Goal: Information Seeking & Learning: Learn about a topic

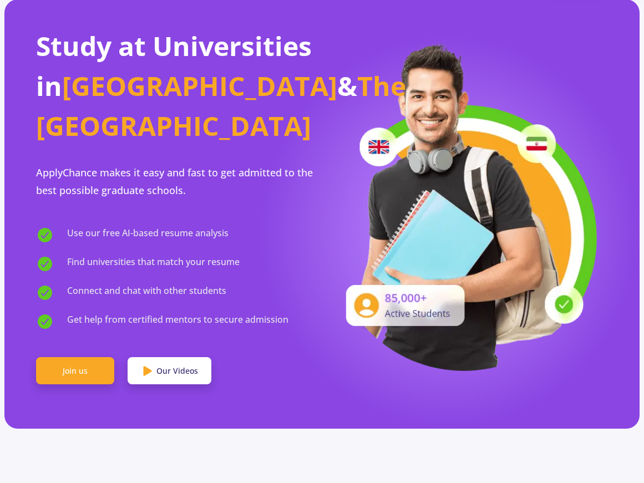
scroll to position [381, 0]
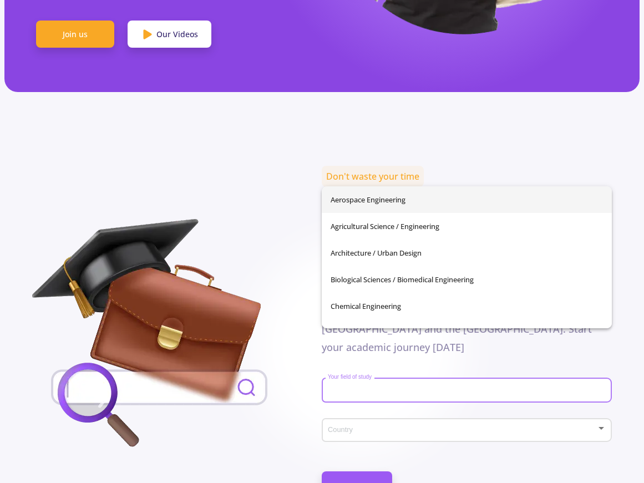
click at [344, 386] on input "Your field of study" at bounding box center [468, 391] width 282 height 10
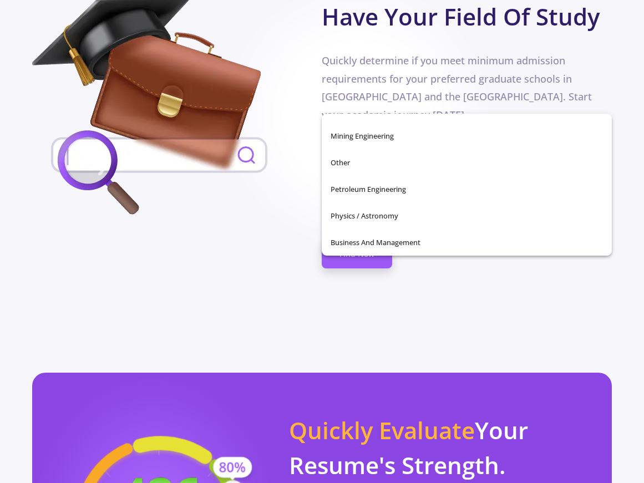
scroll to position [627, 0]
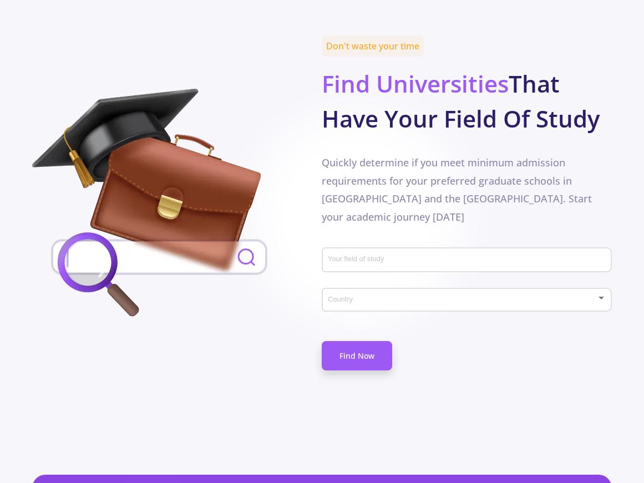
scroll to position [511, 0]
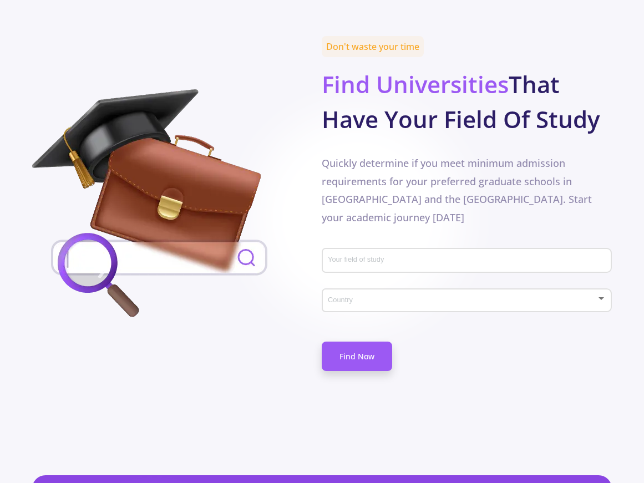
click at [383, 284] on div "Country" at bounding box center [466, 298] width 279 height 28
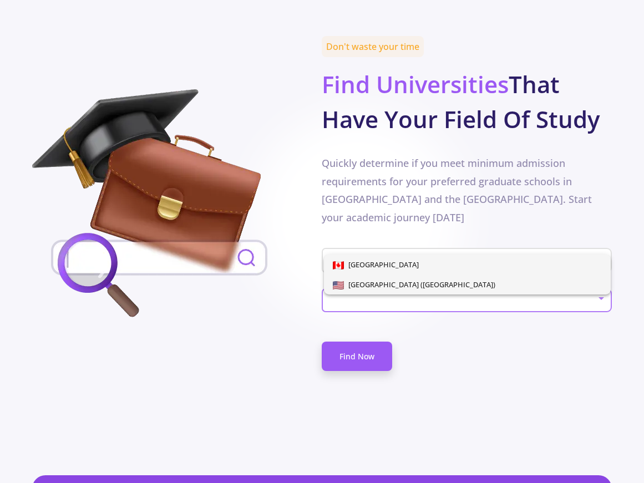
click at [376, 287] on span "[GEOGRAPHIC_DATA] ([GEOGRAPHIC_DATA])" at bounding box center [419, 284] width 151 height 10
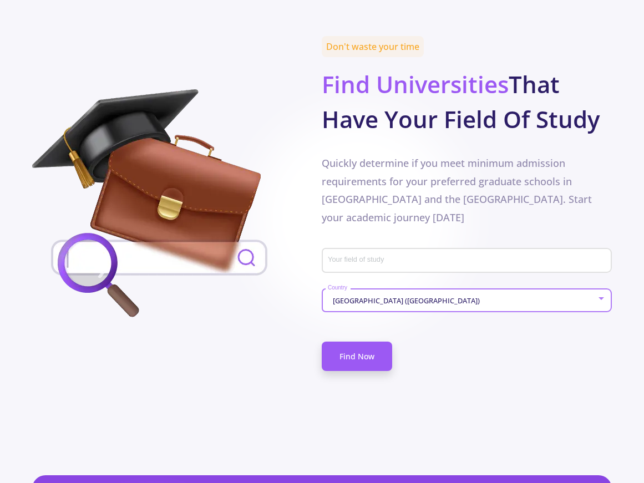
click at [386, 244] on div "Your field of study" at bounding box center [466, 258] width 279 height 29
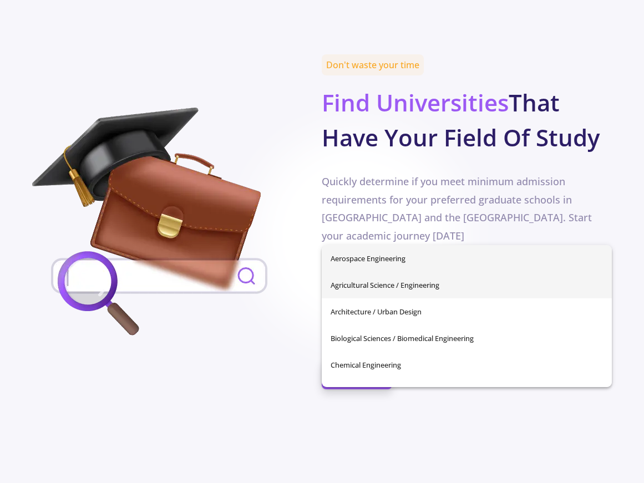
scroll to position [492, 1]
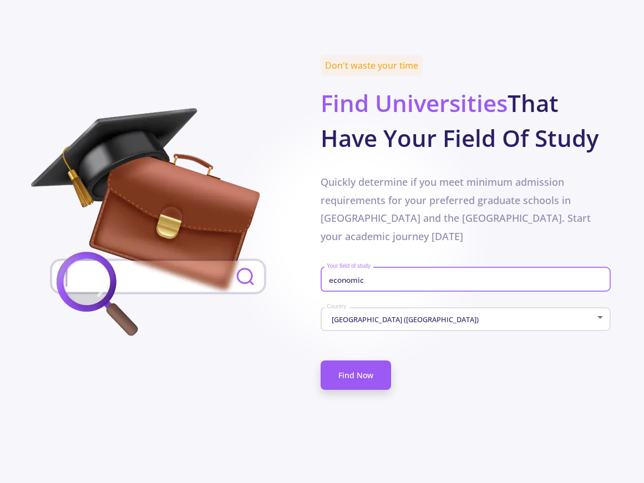
type input "economic"
click at [459, 175] on span "Quickly determine if you meet minimum admission requirements for your preferred…" at bounding box center [456, 208] width 270 height 67
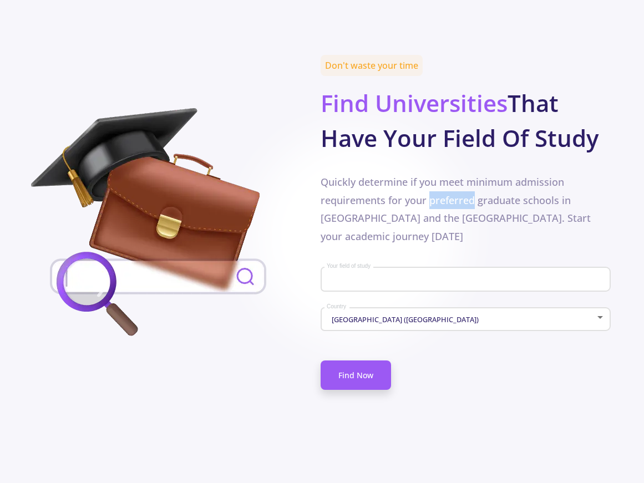
click at [459, 175] on span "Quickly determine if you meet minimum admission requirements for your preferred…" at bounding box center [456, 208] width 270 height 67
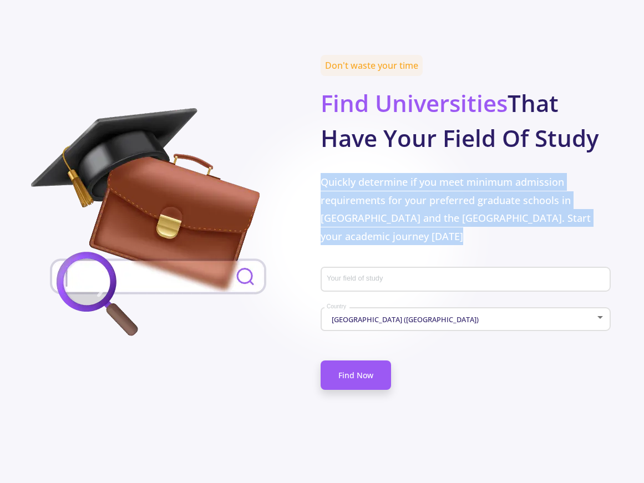
click at [459, 175] on span "Quickly determine if you meet minimum admission requirements for your preferred…" at bounding box center [456, 208] width 270 height 67
click at [455, 175] on span "Quickly determine if you meet minimum admission requirements for your preferred…" at bounding box center [456, 208] width 270 height 67
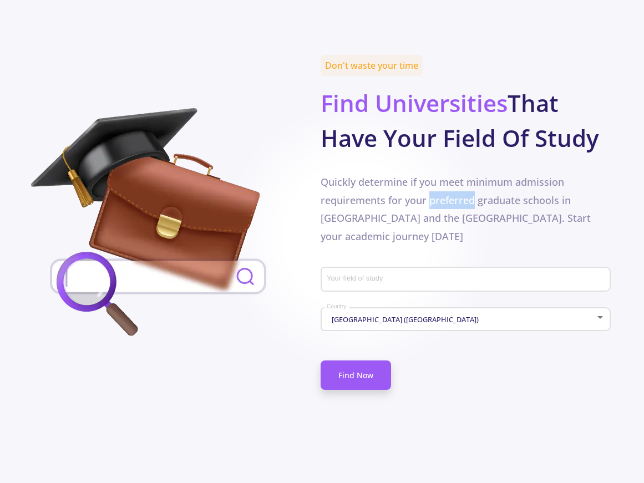
click at [455, 175] on span "Quickly determine if you meet minimum admission requirements for your preferred…" at bounding box center [456, 208] width 270 height 67
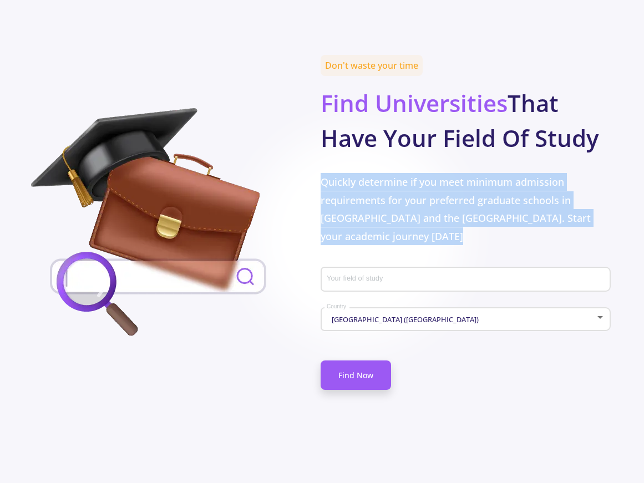
click at [455, 175] on span "Quickly determine if you meet minimum admission requirements for your preferred…" at bounding box center [456, 208] width 270 height 67
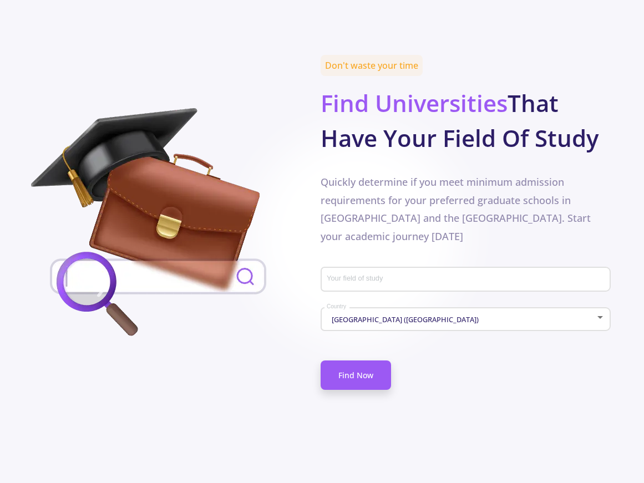
click at [386, 263] on div "Your field of study" at bounding box center [465, 277] width 279 height 29
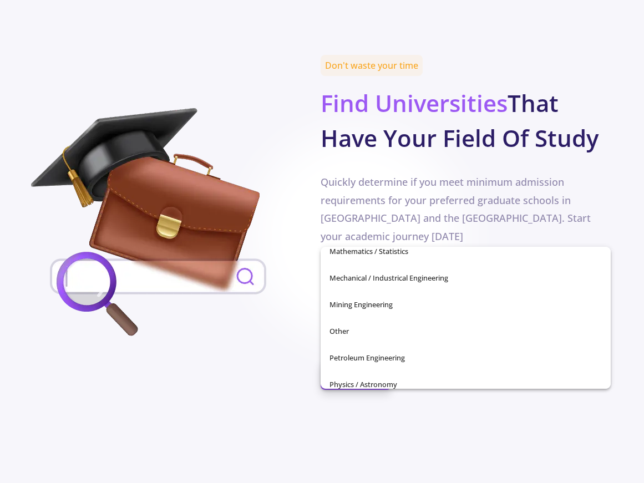
scroll to position [356, 0]
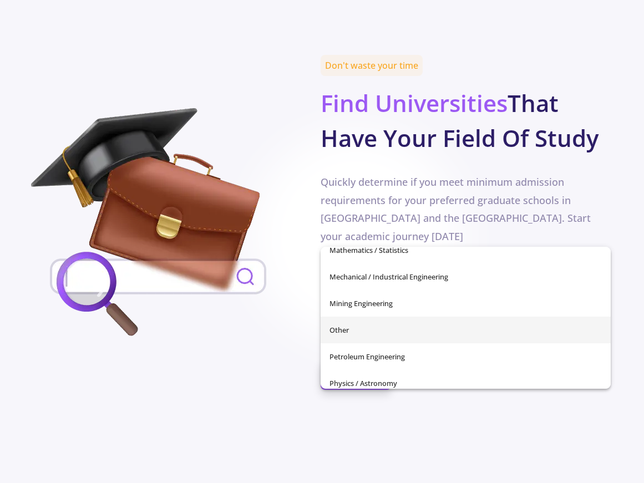
click at [373, 334] on span "Other" at bounding box center [465, 330] width 272 height 27
type input "Other"
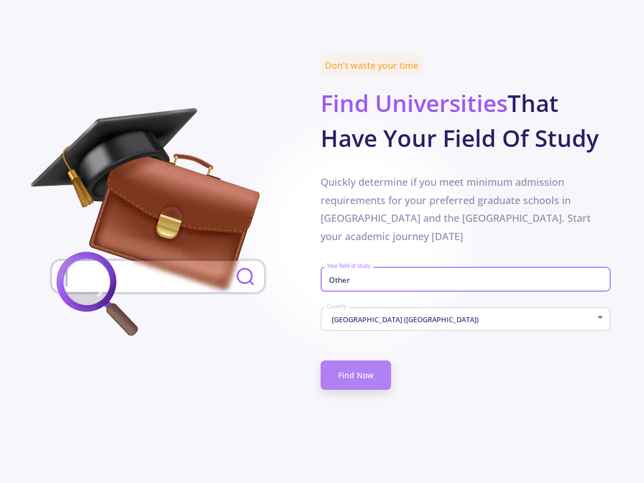
click at [371, 360] on link "Find Now" at bounding box center [356, 374] width 70 height 29
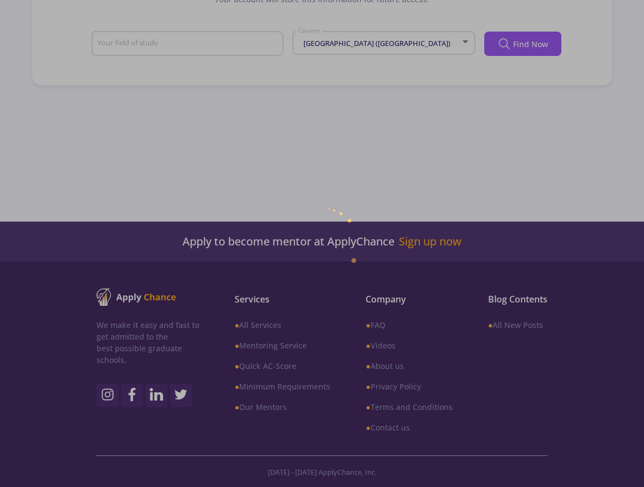
type input "Other"
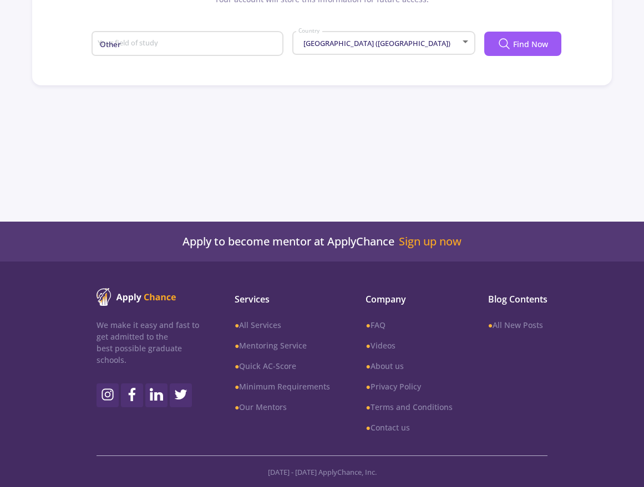
scroll to position [286, 0]
